Goal: Information Seeking & Learning: Learn about a topic

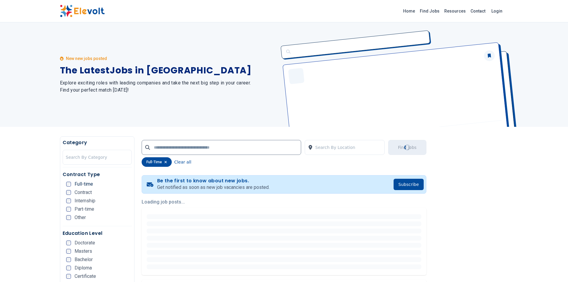
click at [72, 251] on div "Masters" at bounding box center [79, 251] width 26 height 5
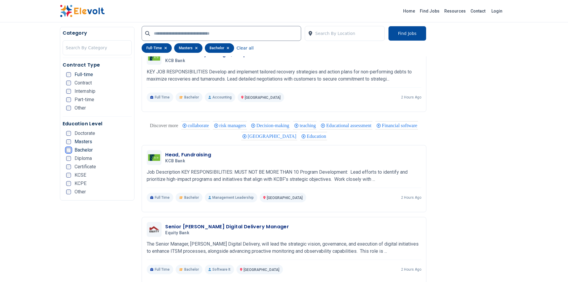
scroll to position [775, 0]
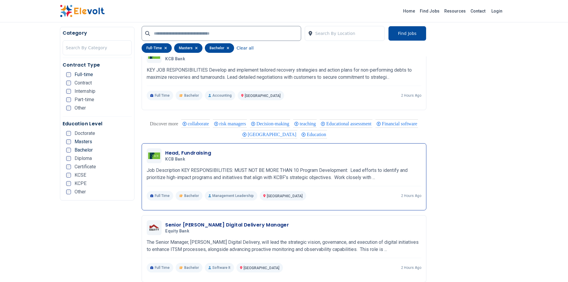
click at [200, 149] on h3 "Head, Fundraising" at bounding box center [188, 152] width 46 height 7
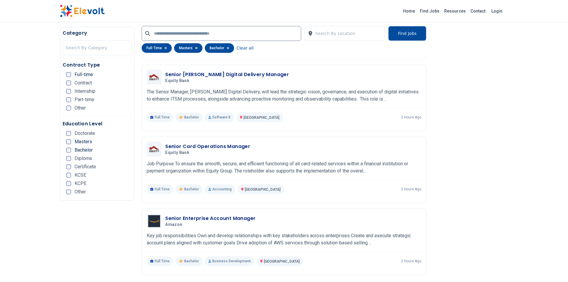
scroll to position [922, 0]
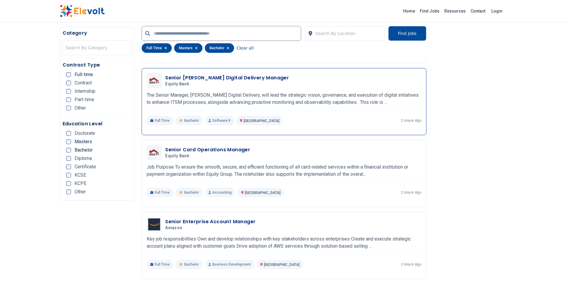
click at [218, 76] on h3 "Senior CoE Digital Delivery Manager" at bounding box center [227, 77] width 124 height 7
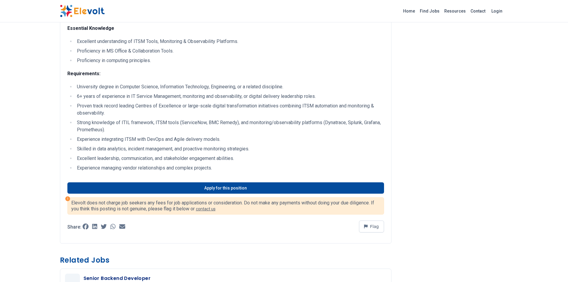
scroll to position [245, 0]
